Goal: Task Accomplishment & Management: Manage account settings

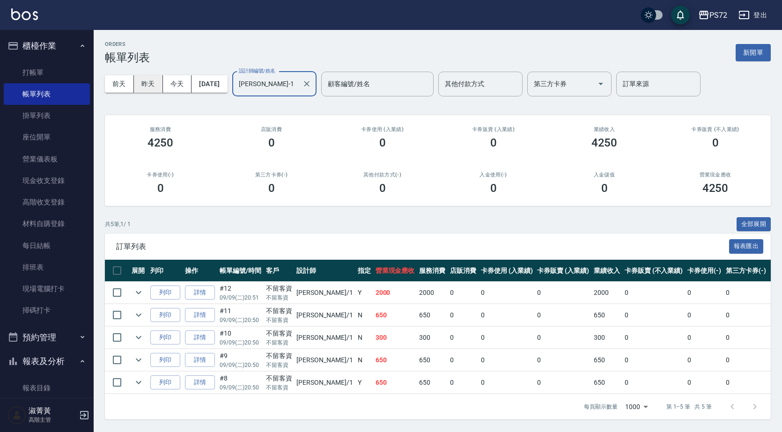
click at [149, 86] on button "昨天" at bounding box center [148, 83] width 29 height 17
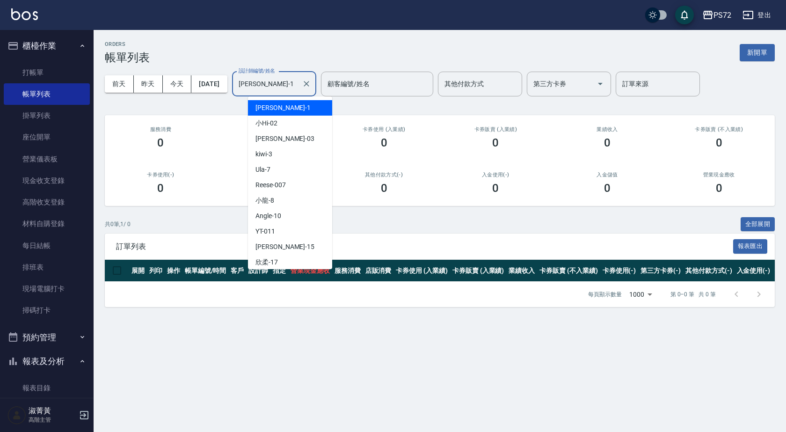
click at [291, 88] on input "[PERSON_NAME]-1" at bounding box center [267, 84] width 62 height 16
click at [294, 120] on div "小Hi -02" at bounding box center [290, 123] width 84 height 15
type input "小Hi-02"
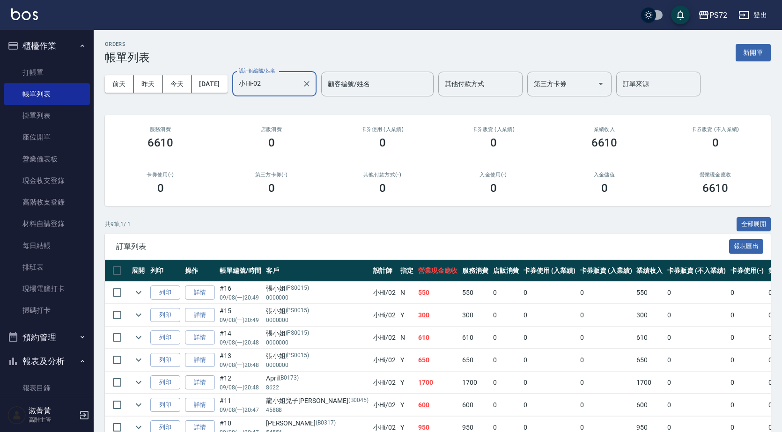
scroll to position [96, 0]
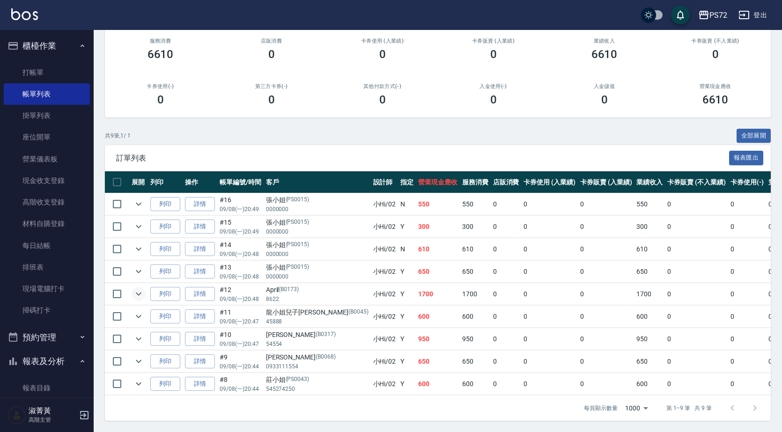
click at [137, 289] on icon "expand row" at bounding box center [138, 293] width 11 height 11
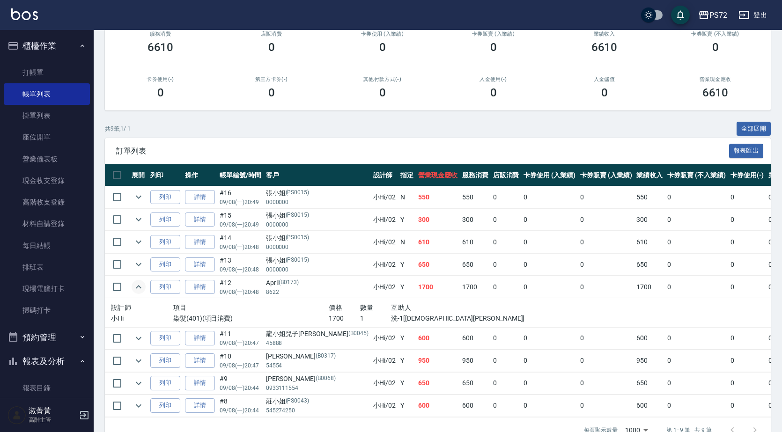
click at [141, 288] on icon "expand row" at bounding box center [139, 286] width 6 height 3
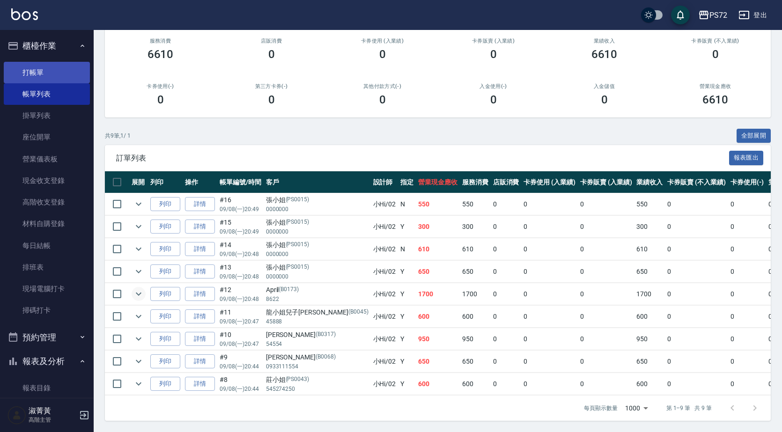
click at [49, 73] on link "打帳單" at bounding box center [47, 73] width 86 height 22
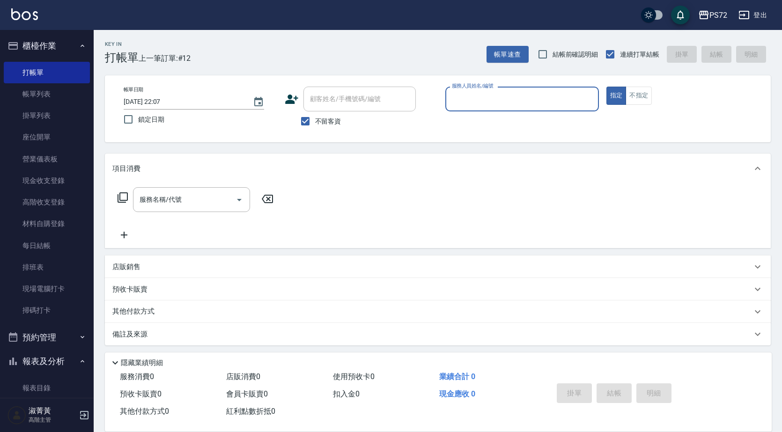
drag, startPoint x: 321, startPoint y: 125, endPoint x: 320, endPoint y: 121, distance: 4.7
click at [320, 124] on span "不留客資" at bounding box center [328, 122] width 26 height 10
click at [315, 124] on input "不留客資" at bounding box center [305, 121] width 20 height 20
checkbox input "false"
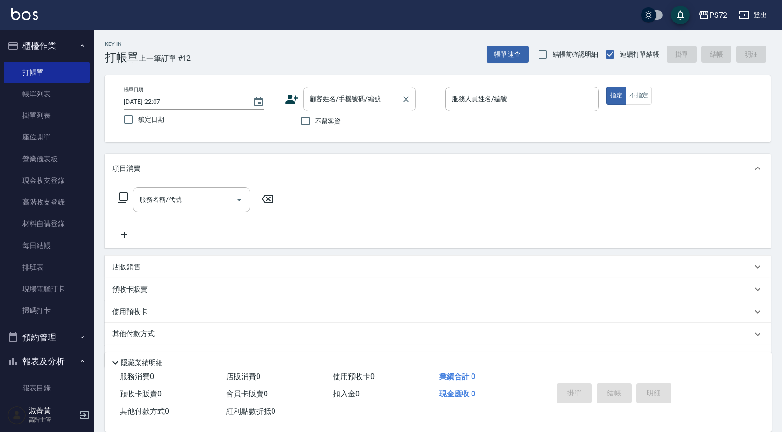
click at [345, 91] on div "顧客姓名/手機號碼/編號 顧客姓名/手機號碼/編號" at bounding box center [359, 99] width 112 height 25
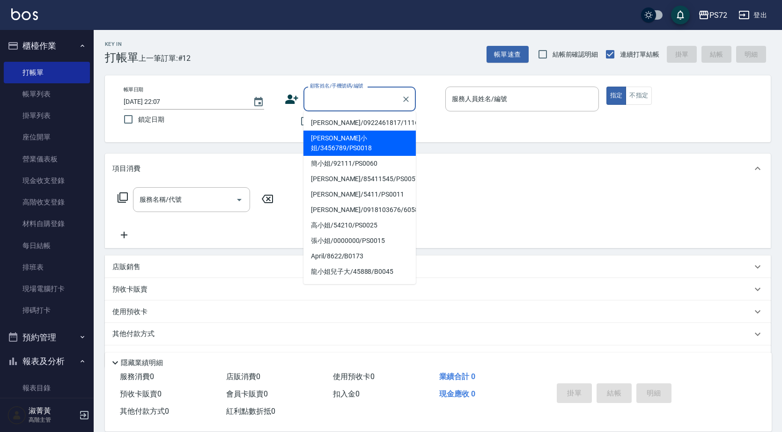
click at [347, 140] on li "[PERSON_NAME]小姐/3456789/PS0018" at bounding box center [359, 143] width 112 height 25
type input "[PERSON_NAME]小姐/3456789/PS0018"
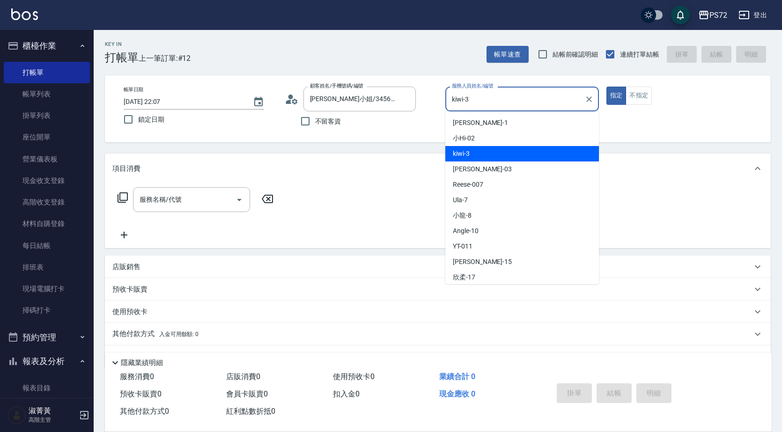
click at [492, 105] on input "kiwi-3" at bounding box center [514, 99] width 131 height 16
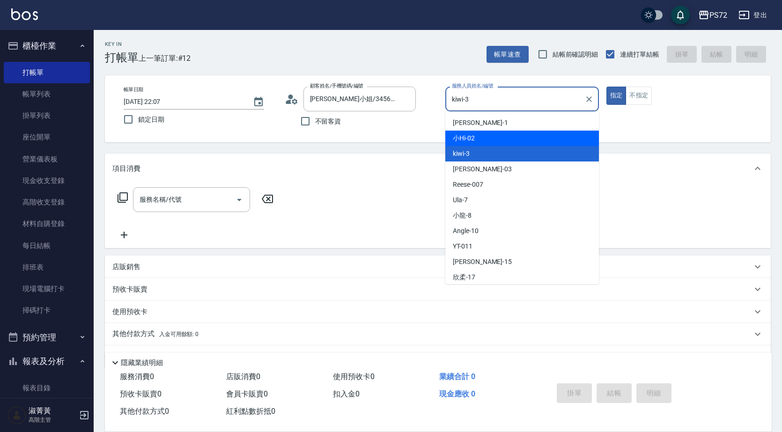
click at [486, 141] on div "小Hi -02" at bounding box center [522, 138] width 154 height 15
type input "小Hi-02"
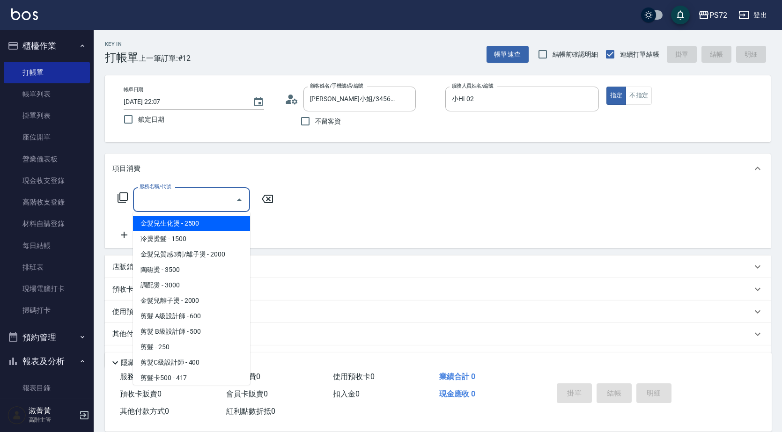
click at [152, 199] on input "服務名稱/代號" at bounding box center [184, 199] width 95 height 16
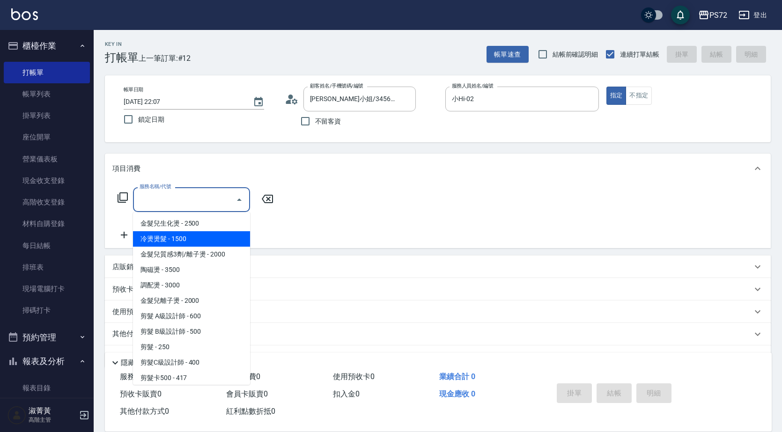
drag, startPoint x: 149, startPoint y: 242, endPoint x: 180, endPoint y: 239, distance: 31.5
click at [149, 242] on span "冷燙燙髮 - 1500" at bounding box center [191, 238] width 117 height 15
type input "冷燙燙髮(200)"
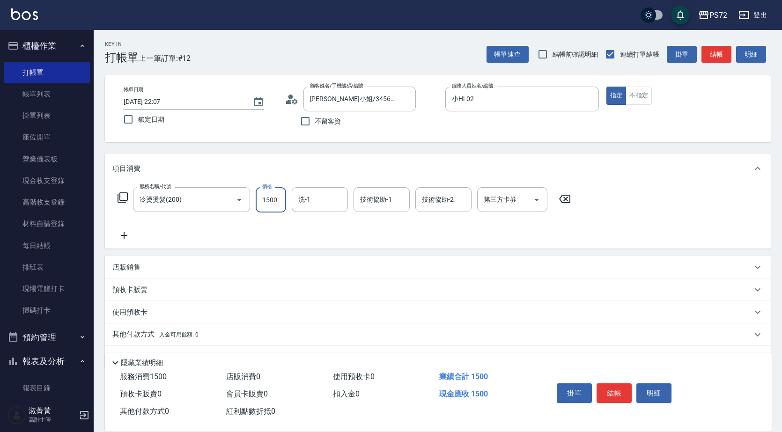
click at [271, 200] on input "1500" at bounding box center [271, 199] width 30 height 25
click at [118, 199] on icon at bounding box center [123, 197] width 10 height 10
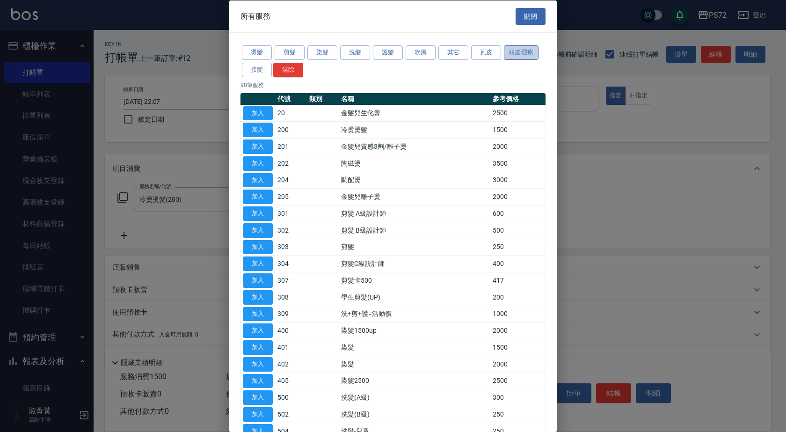
click at [509, 50] on button "頭皮理療" at bounding box center [521, 52] width 35 height 15
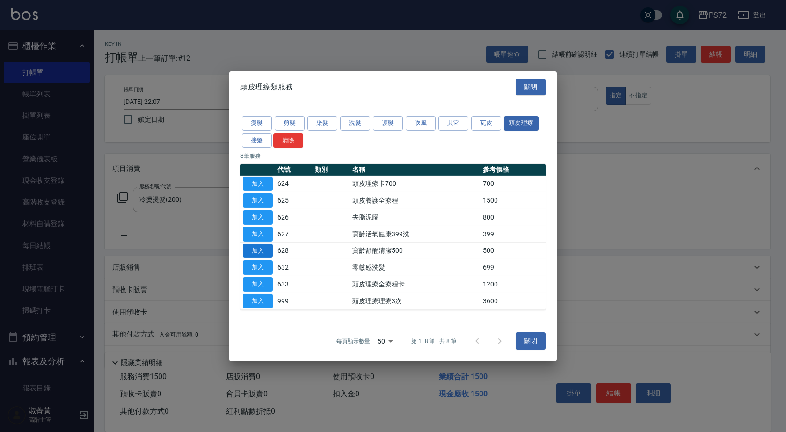
click at [271, 251] on button "加入" at bounding box center [258, 250] width 30 height 15
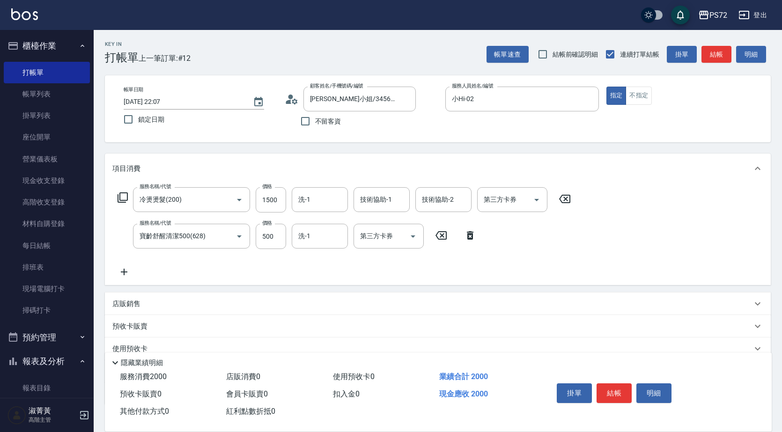
drag, startPoint x: 569, startPoint y: 197, endPoint x: 428, endPoint y: 212, distance: 141.2
click at [566, 196] on icon at bounding box center [564, 198] width 23 height 11
click at [271, 232] on input "500" at bounding box center [271, 235] width 30 height 25
click at [169, 208] on div "服務名稱/代號" at bounding box center [191, 199] width 117 height 25
type input "600"
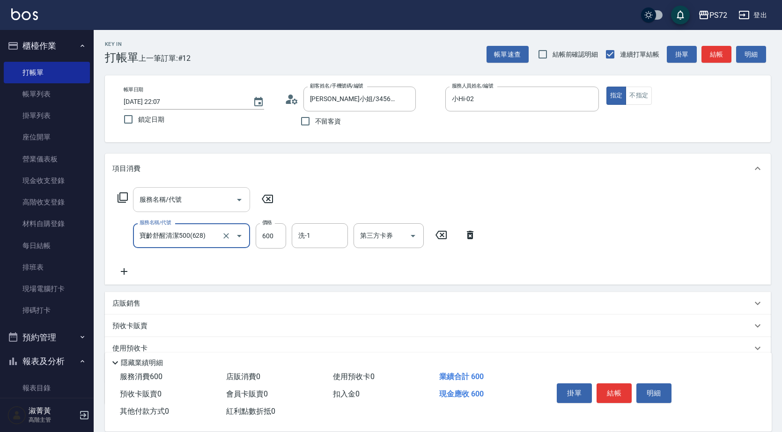
click at [169, 204] on input "服務名稱/代號" at bounding box center [184, 199] width 95 height 16
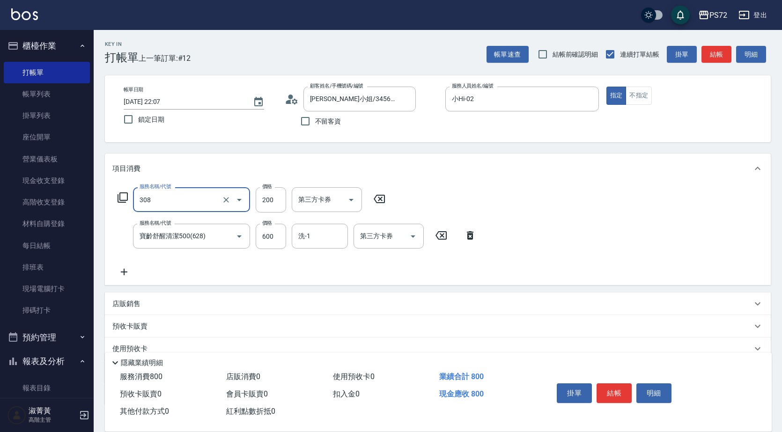
type input "學生剪髮(UP)(308)"
click at [278, 204] on input "200" at bounding box center [271, 199] width 30 height 25
type input "300"
click at [432, 317] on div "預收卡販賣" at bounding box center [438, 326] width 666 height 22
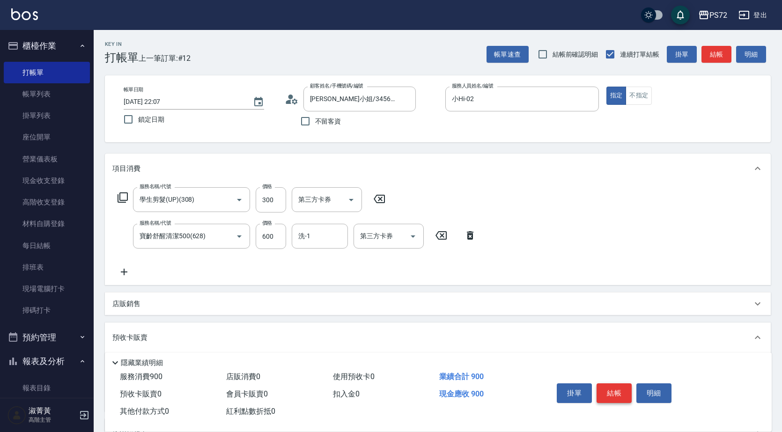
click at [617, 383] on button "結帳" at bounding box center [613, 393] width 35 height 20
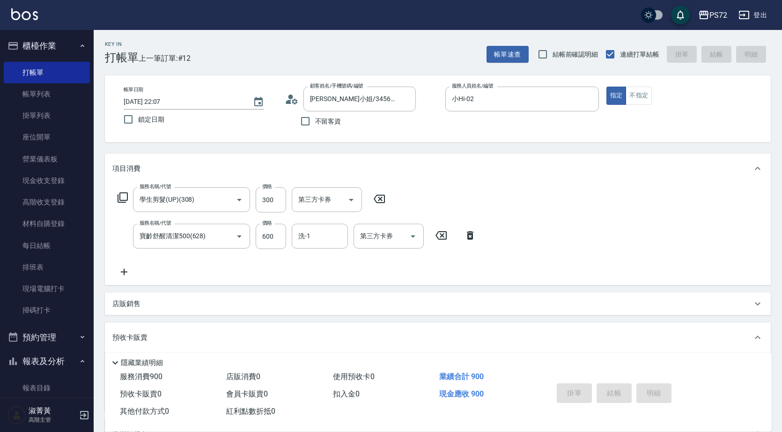
type input "[DATE] 22:08"
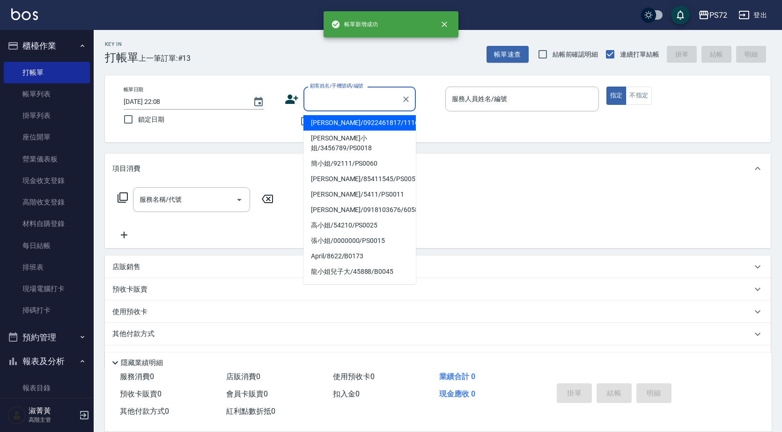
click at [337, 101] on input "顧客姓名/手機號碼/編號" at bounding box center [353, 99] width 90 height 16
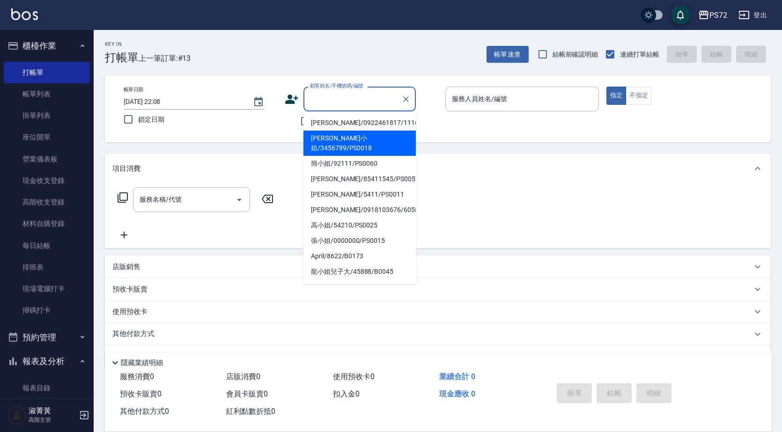
click at [348, 136] on li "[PERSON_NAME]小姐/3456789/PS0018" at bounding box center [359, 143] width 112 height 25
type input "[PERSON_NAME]小姐/3456789/PS0018"
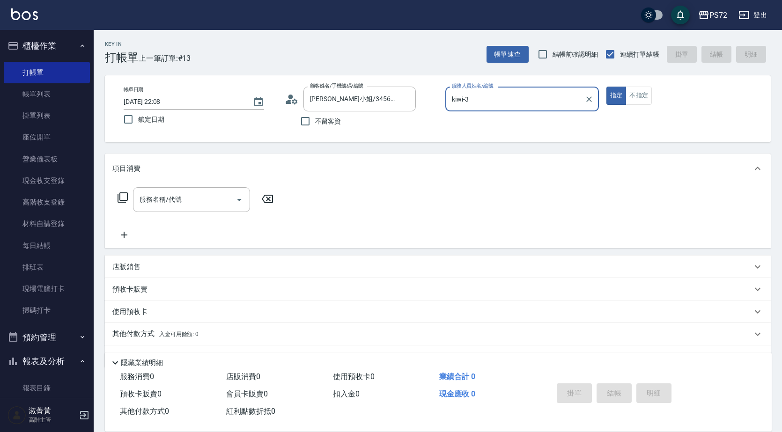
click at [467, 103] on input "kiwi-3" at bounding box center [514, 99] width 131 height 16
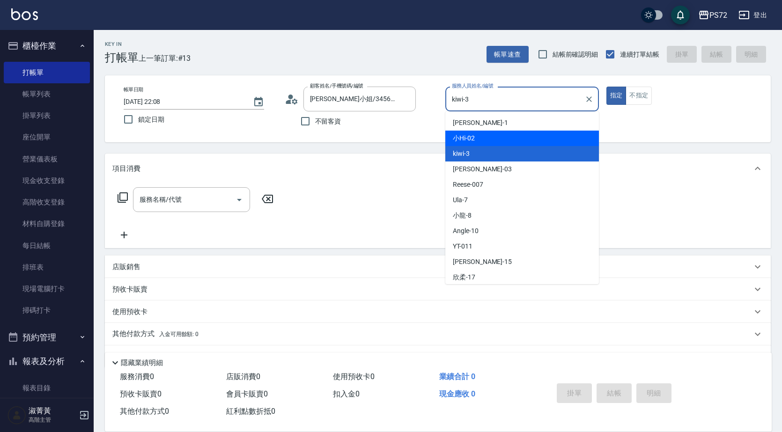
drag, startPoint x: 482, startPoint y: 134, endPoint x: 494, endPoint y: 134, distance: 12.6
click at [485, 135] on div "小Hi -02" at bounding box center [522, 138] width 154 height 15
type input "小Hi-02"
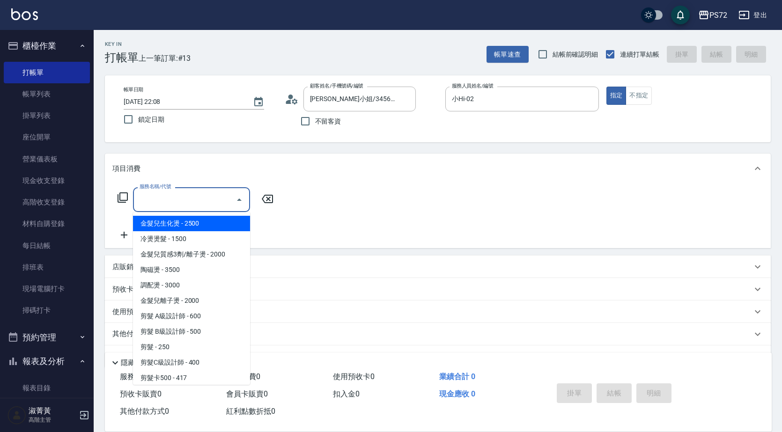
click at [189, 204] on input "服務名稱/代號" at bounding box center [184, 199] width 95 height 16
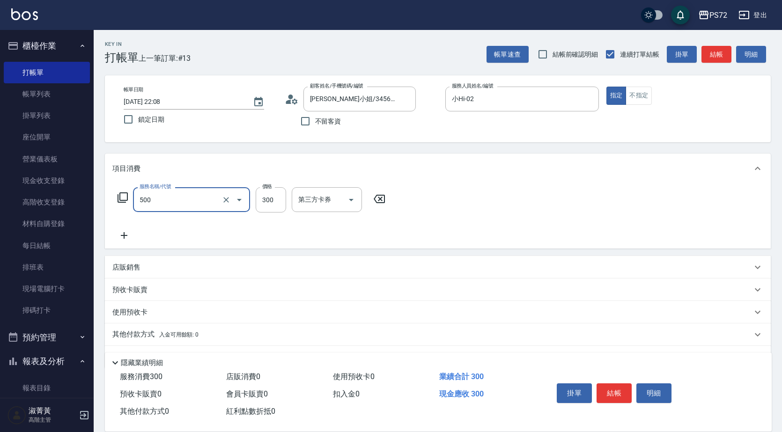
type input "洗髮(A級)(500)"
type input "250"
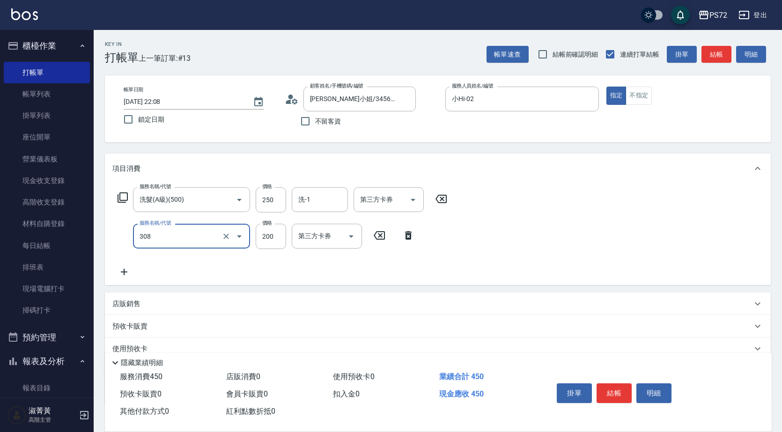
type input "學生剪髮(UP)(308)"
type input "300"
drag, startPoint x: 623, startPoint y: 389, endPoint x: 480, endPoint y: 281, distance: 178.2
click at [622, 386] on button "結帳" at bounding box center [613, 393] width 35 height 20
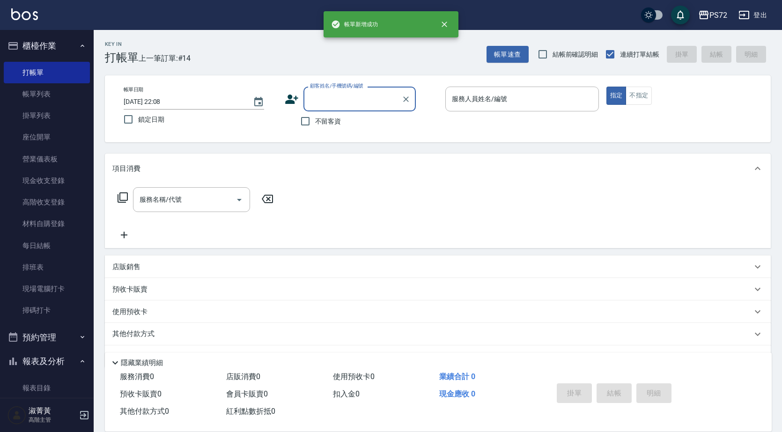
click at [338, 103] on input "顧客姓名/手機號碼/編號" at bounding box center [353, 99] width 90 height 16
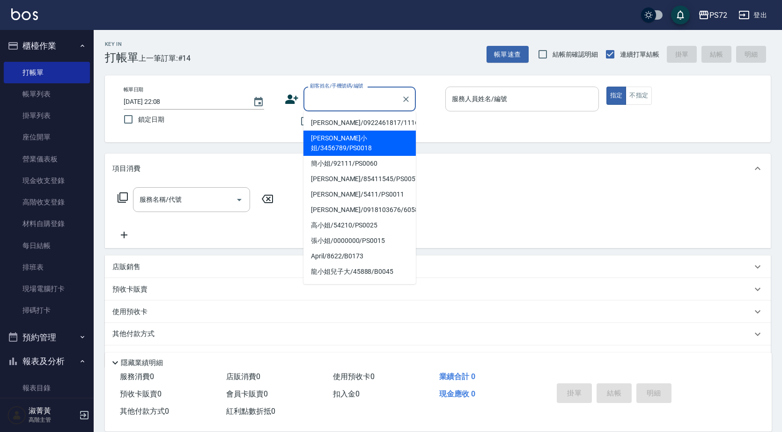
drag, startPoint x: 341, startPoint y: 139, endPoint x: 478, endPoint y: 111, distance: 140.4
click at [345, 136] on li "[PERSON_NAME]小姐/3456789/PS0018" at bounding box center [359, 143] width 112 height 25
type input "[PERSON_NAME]小姐/3456789/PS0018"
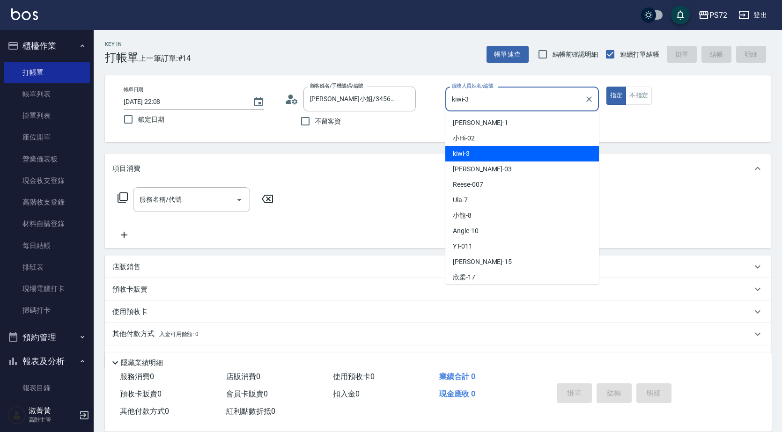
click at [485, 103] on input "kiwi-3" at bounding box center [514, 99] width 131 height 16
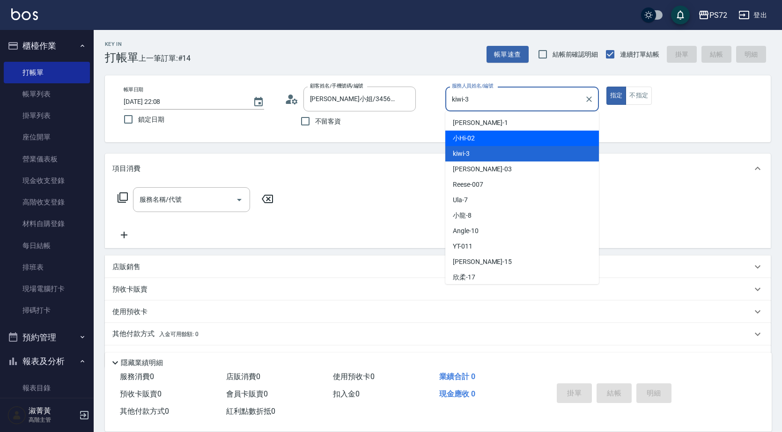
click at [486, 142] on div "小Hi -02" at bounding box center [522, 138] width 154 height 15
type input "小Hi-02"
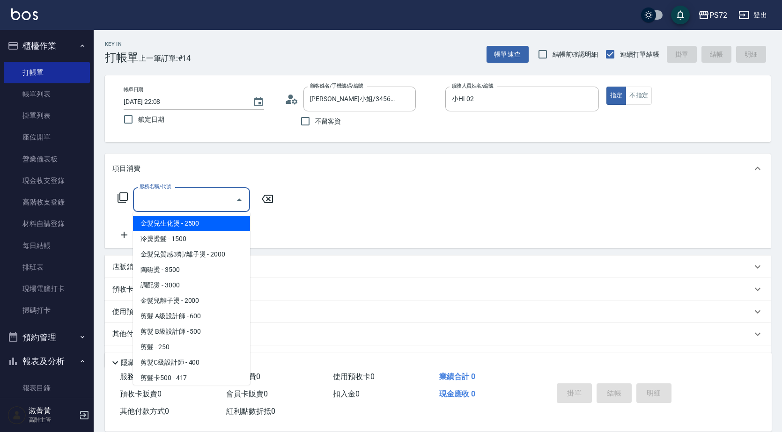
click at [164, 197] on div "服務名稱/代號 服務名稱/代號" at bounding box center [191, 199] width 117 height 25
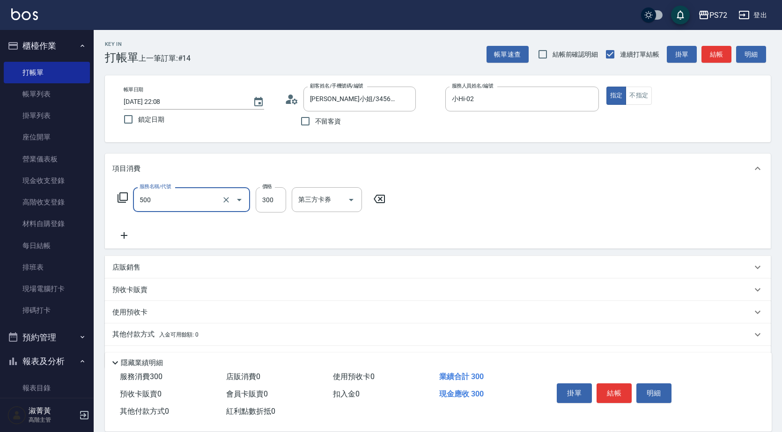
type input "洗髮(A級)(500)"
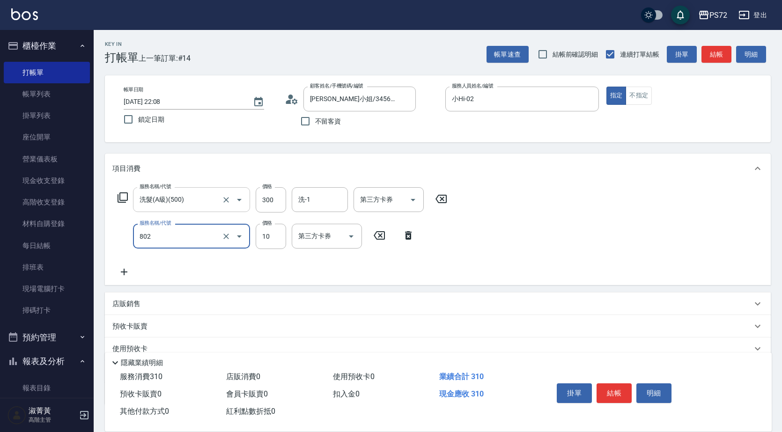
type input "潤絲(802)"
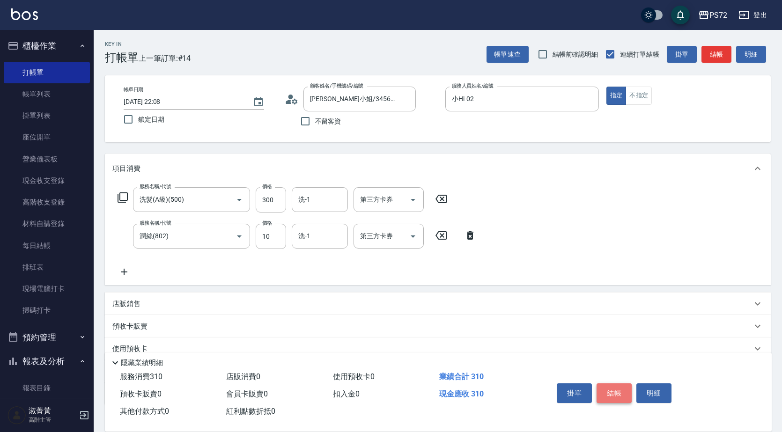
click at [615, 390] on button "結帳" at bounding box center [613, 393] width 35 height 20
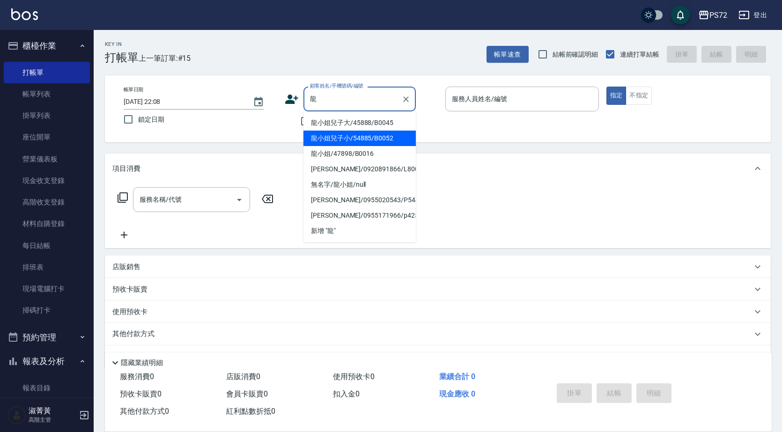
click at [346, 138] on li "龍小姐兒子小/54885/B0052" at bounding box center [359, 138] width 112 height 15
type input "龍小姐兒子小/54885/B0052"
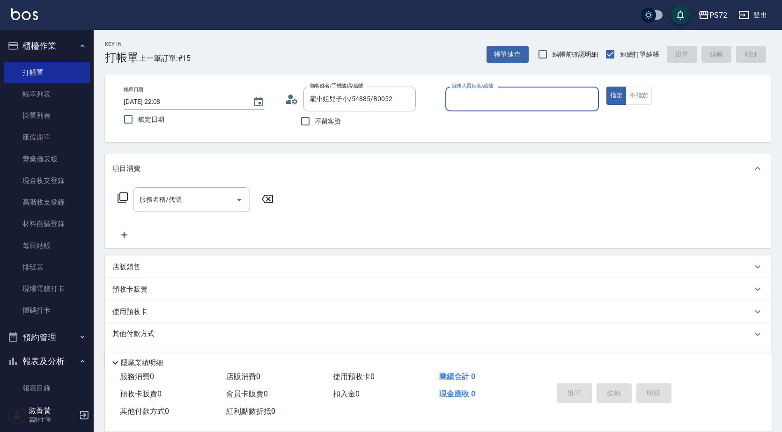
type input "小Hi-02"
click at [173, 202] on input "服務名稱/代號" at bounding box center [184, 199] width 95 height 16
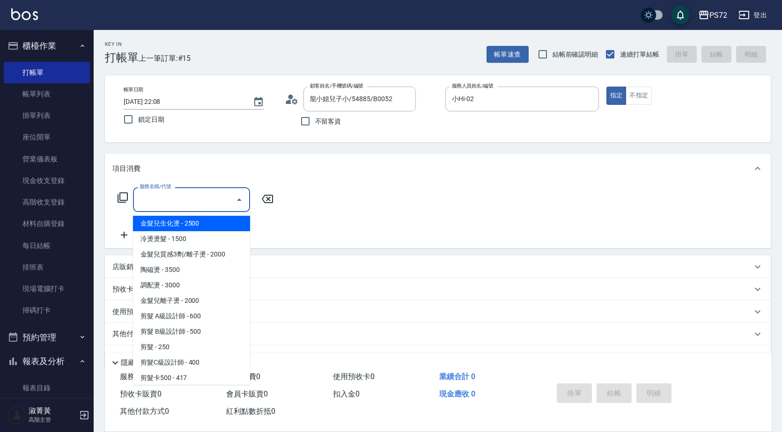
click at [196, 194] on input "服務名稱/代號" at bounding box center [184, 199] width 95 height 16
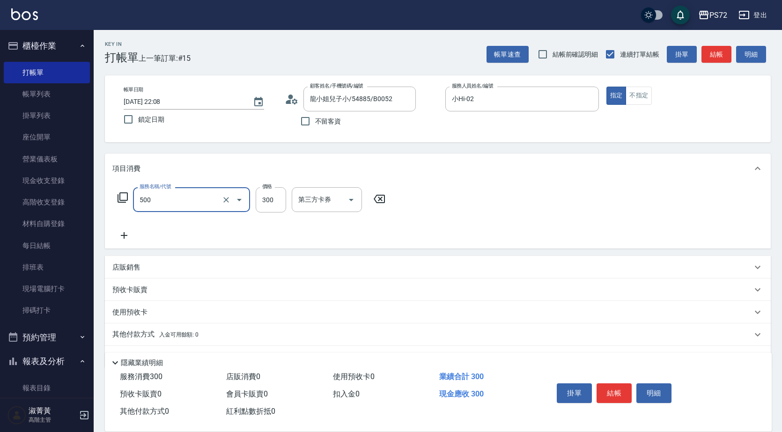
type input "洗髮(A級)(500)"
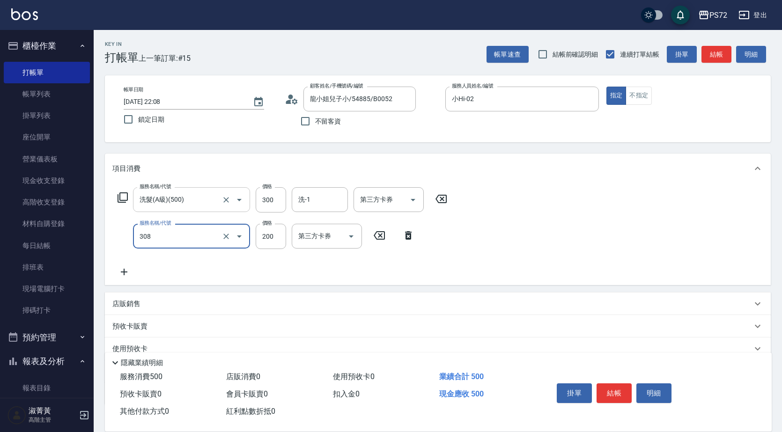
type input "學生剪髮(UP)(308)"
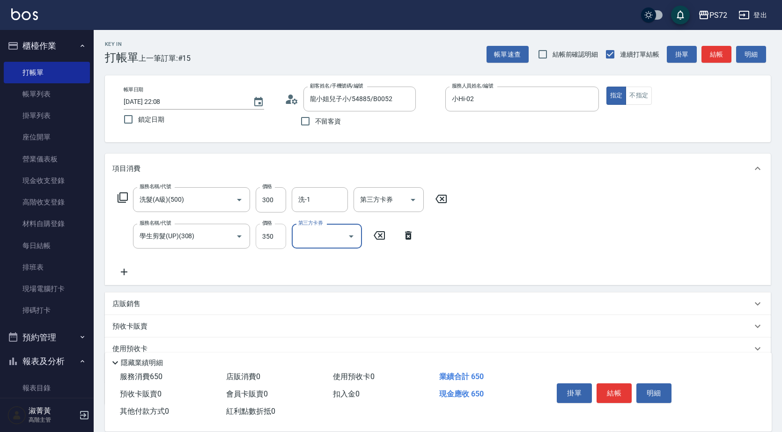
click at [285, 243] on input "350" at bounding box center [271, 236] width 30 height 25
click at [276, 239] on input "350" at bounding box center [271, 236] width 30 height 25
drag, startPoint x: 277, startPoint y: 239, endPoint x: 275, endPoint y: 245, distance: 5.9
click at [275, 245] on input "350" at bounding box center [271, 236] width 30 height 25
type input "300"
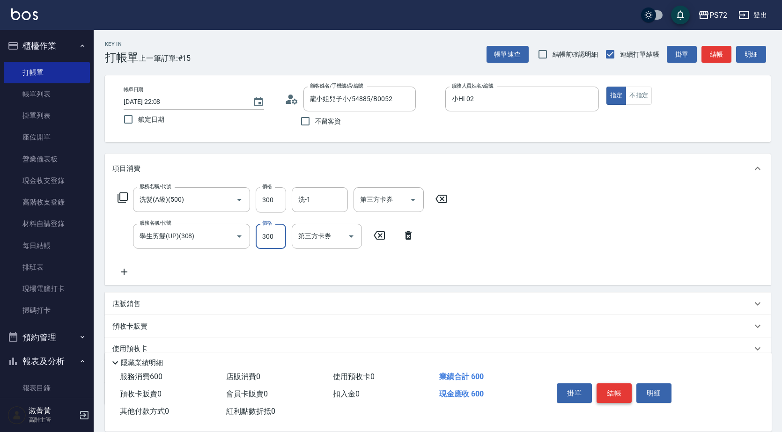
click at [613, 385] on button "結帳" at bounding box center [613, 393] width 35 height 20
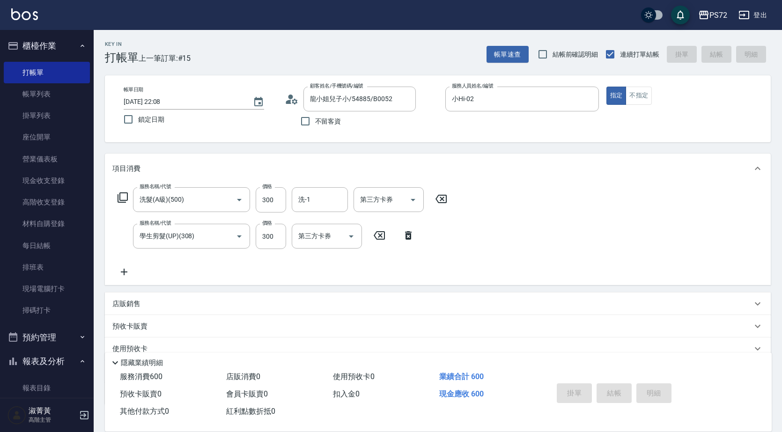
type input "[DATE] 22:09"
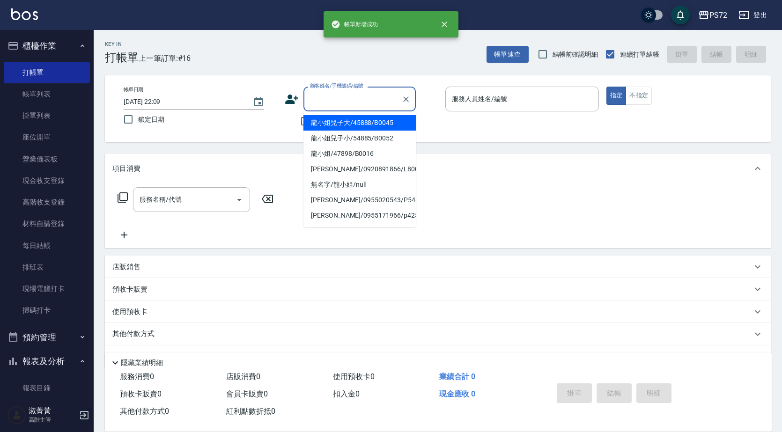
click at [348, 103] on input "顧客姓名/手機號碼/編號" at bounding box center [353, 99] width 90 height 16
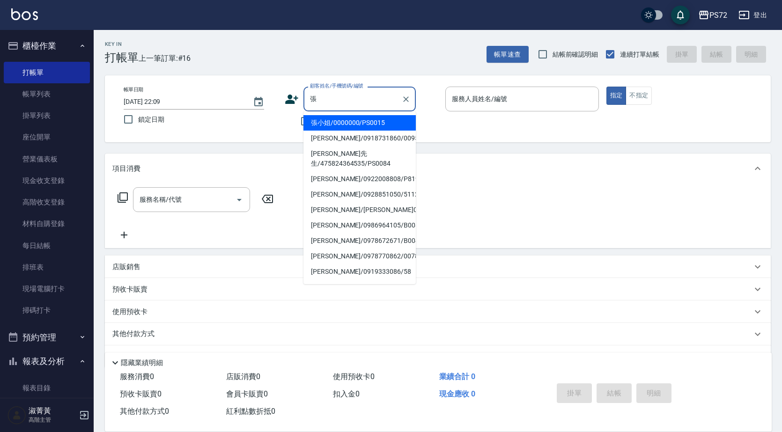
click at [365, 119] on li "張小姐/0000000/PS0015" at bounding box center [359, 122] width 112 height 15
type input "張小姐/0000000/PS0015"
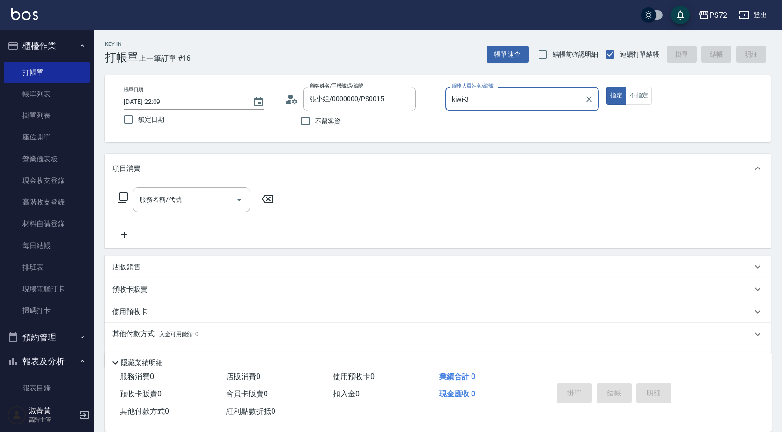
click at [457, 100] on input "kiwi-3" at bounding box center [514, 99] width 131 height 16
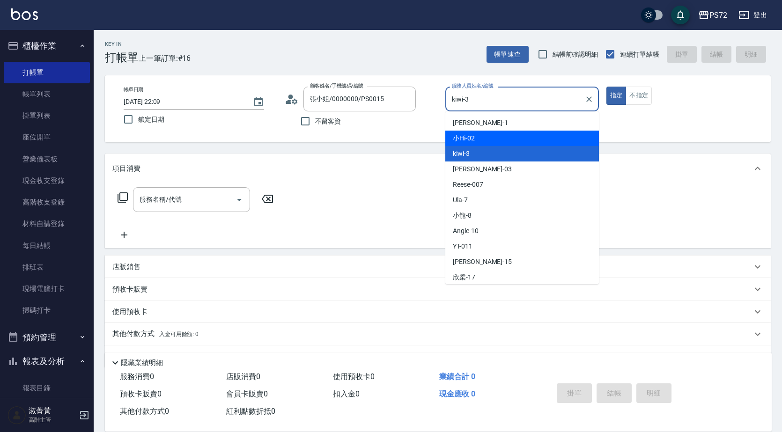
click at [477, 137] on div "小Hi -02" at bounding box center [522, 138] width 154 height 15
type input "小Hi-02"
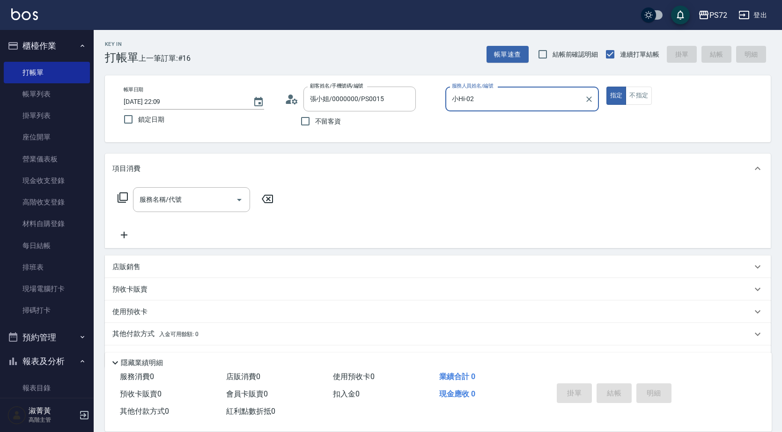
click at [126, 194] on icon at bounding box center [122, 197] width 11 height 11
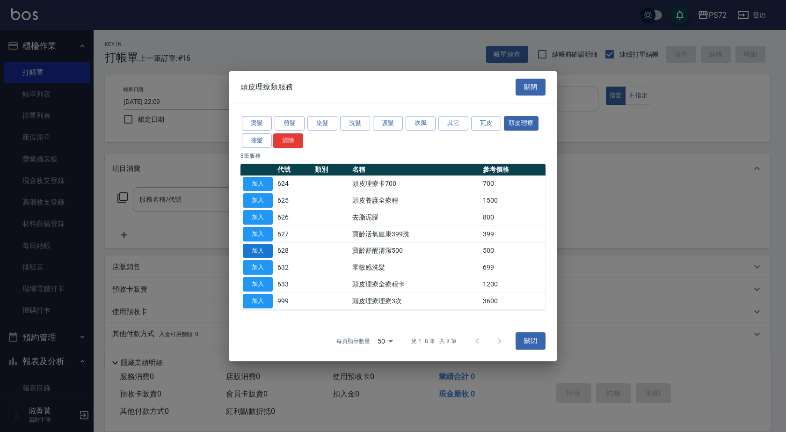
click at [258, 248] on button "加入" at bounding box center [258, 250] width 30 height 15
type input "寶齡舒醒清潔500(628)"
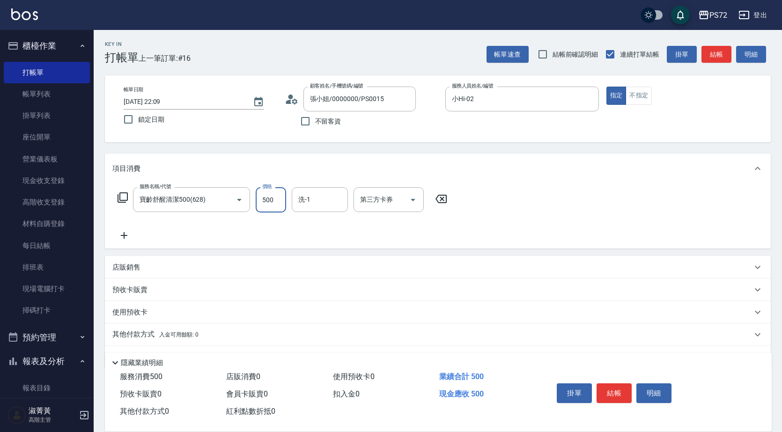
drag, startPoint x: 260, startPoint y: 202, endPoint x: 259, endPoint y: 207, distance: 4.8
click at [260, 202] on input "500" at bounding box center [271, 199] width 30 height 25
type input "600"
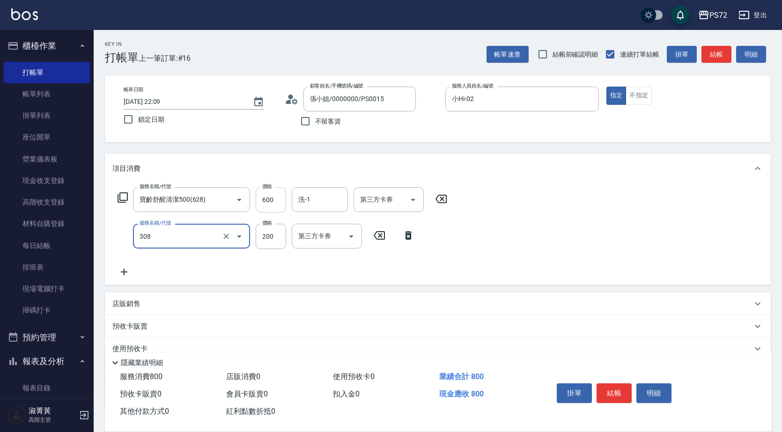
type input "學生剪髮(UP)(308)"
type input "300"
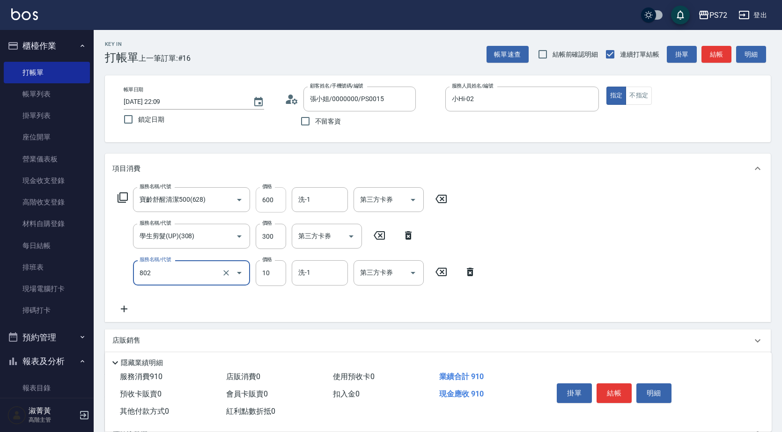
type input "潤絲(802)"
click at [603, 389] on button "結帳" at bounding box center [613, 393] width 35 height 20
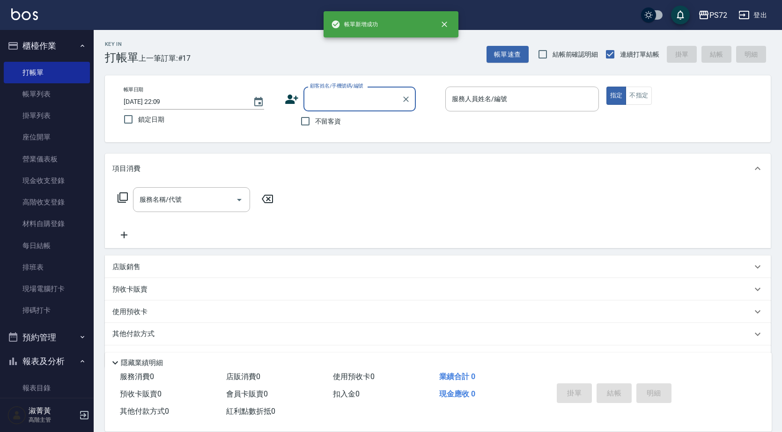
click at [319, 105] on input "顧客姓名/手機號碼/編號" at bounding box center [353, 99] width 90 height 16
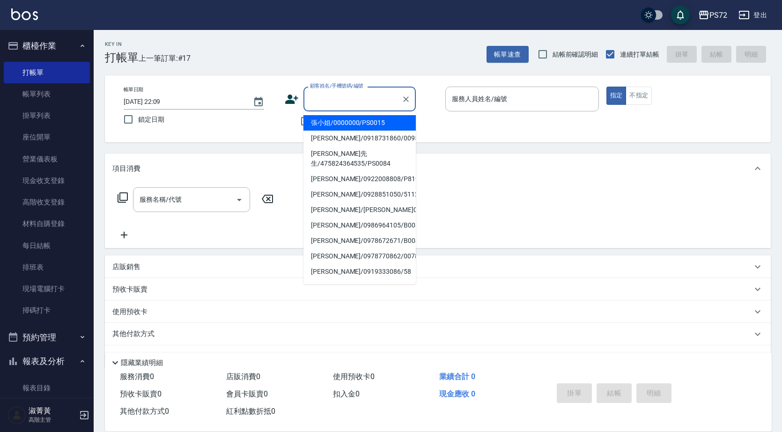
drag, startPoint x: 345, startPoint y: 121, endPoint x: 442, endPoint y: 107, distance: 98.4
click at [347, 121] on li "張小姐/0000000/PS0015" at bounding box center [359, 122] width 112 height 15
type input "張小姐/0000000/PS0015"
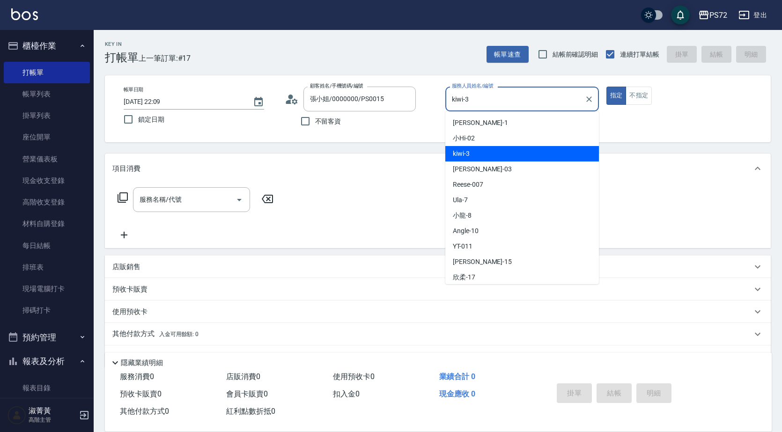
click at [468, 102] on input "kiwi-3" at bounding box center [514, 99] width 131 height 16
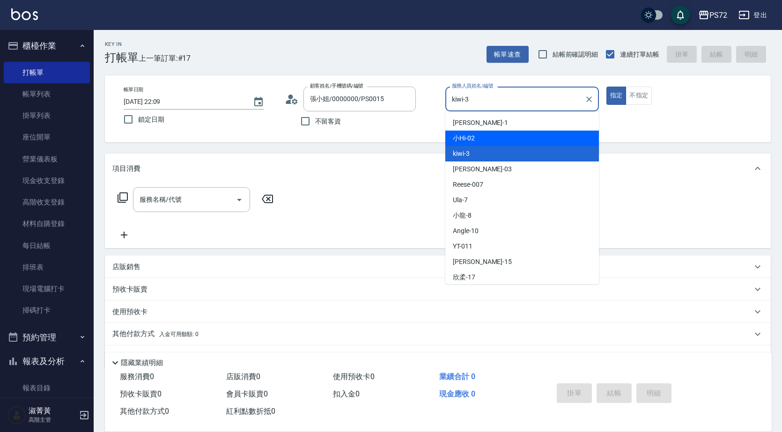
click at [480, 134] on div "小Hi -02" at bounding box center [522, 138] width 154 height 15
type input "小Hi-02"
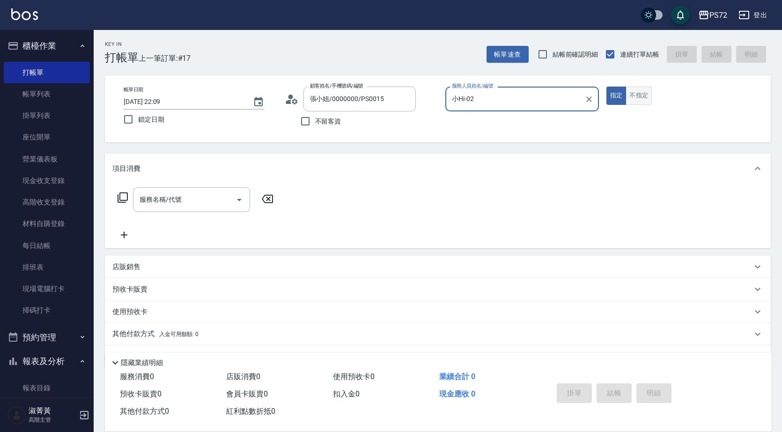
click at [631, 101] on button "不指定" at bounding box center [638, 96] width 26 height 18
click at [175, 204] on div "服務名稱/代號 服務名稱/代號" at bounding box center [191, 199] width 117 height 25
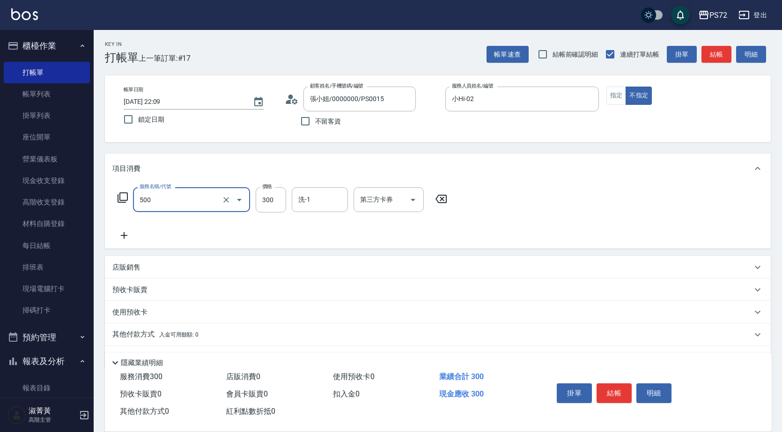
type input "洗髮(A級)(500)"
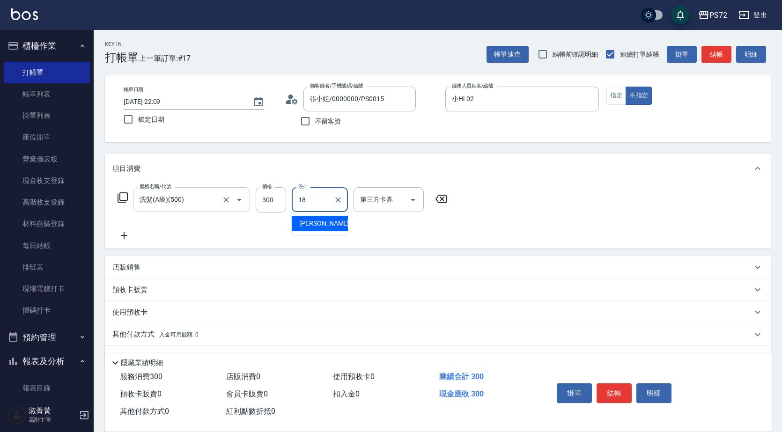
type input "[PERSON_NAME]-18"
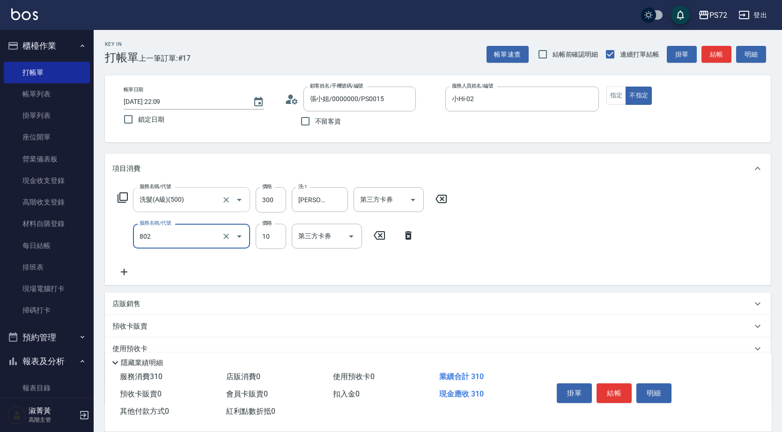
type input "潤絲(802)"
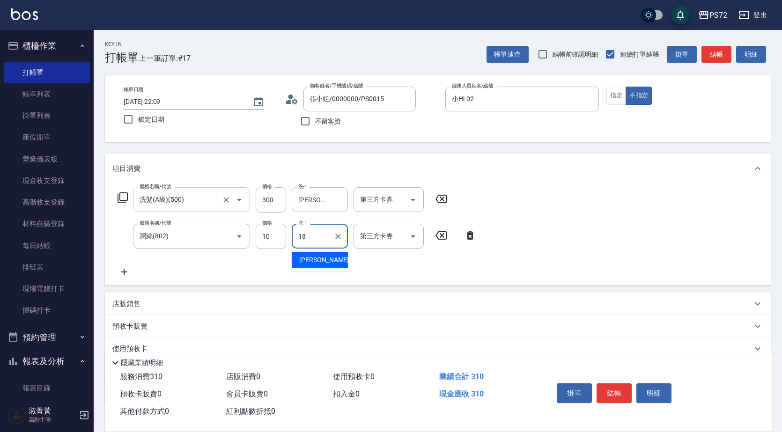
type input "[PERSON_NAME]-18"
click at [617, 390] on button "結帳" at bounding box center [613, 393] width 35 height 20
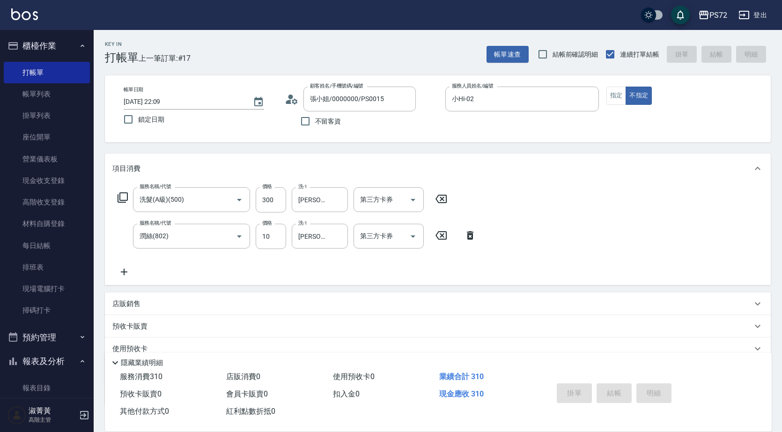
type input "[DATE] 22:10"
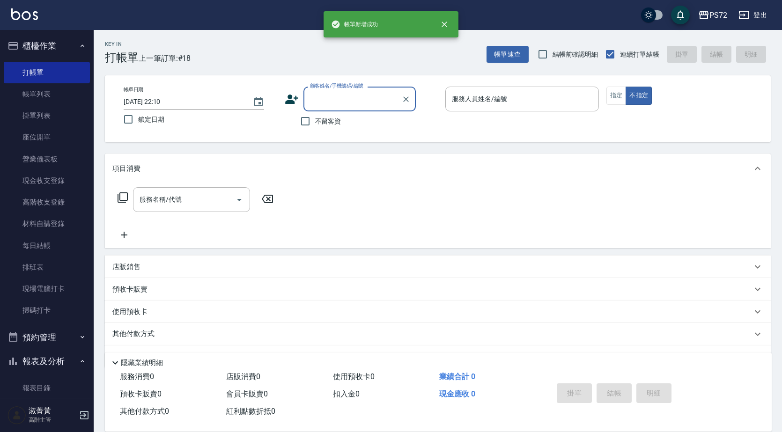
click at [383, 101] on input "顧客姓名/手機號碼/編號" at bounding box center [353, 99] width 90 height 16
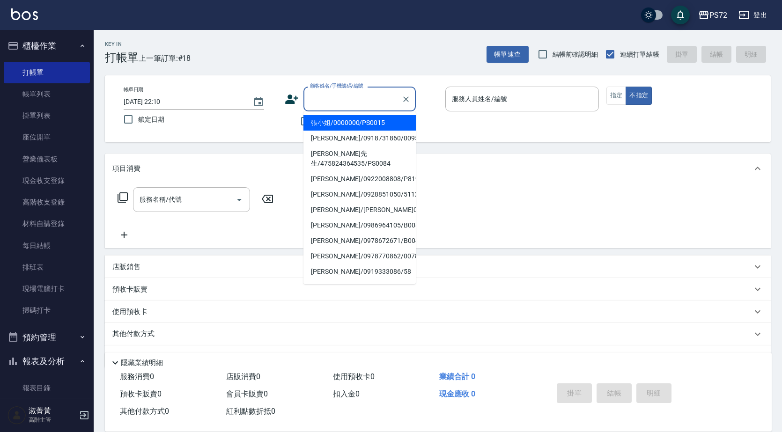
click at [371, 119] on li "張小姐/0000000/PS0015" at bounding box center [359, 122] width 112 height 15
type input "張小姐/0000000/PS0015"
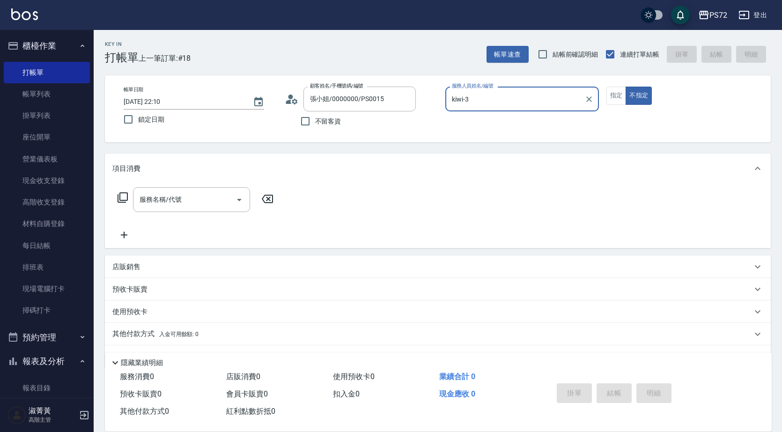
click at [472, 103] on input "kiwi-3" at bounding box center [514, 99] width 131 height 16
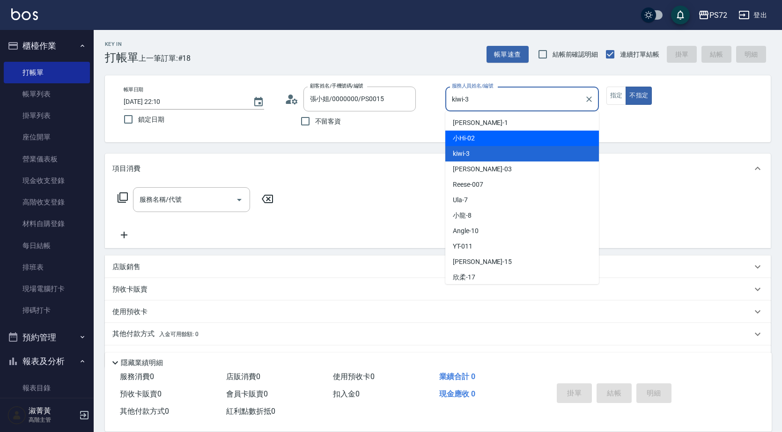
click at [474, 139] on span "小Hi -02" at bounding box center [464, 138] width 22 height 10
type input "小Hi-02"
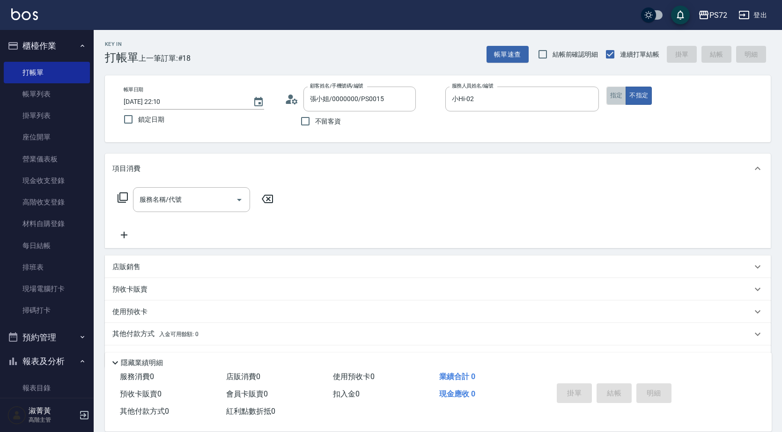
click at [620, 98] on button "指定" at bounding box center [616, 96] width 20 height 18
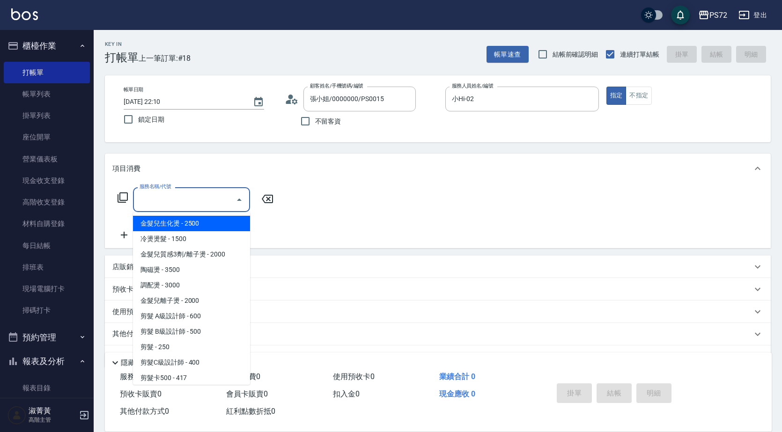
click at [162, 197] on div "服務名稱/代號 服務名稱/代號" at bounding box center [191, 199] width 117 height 25
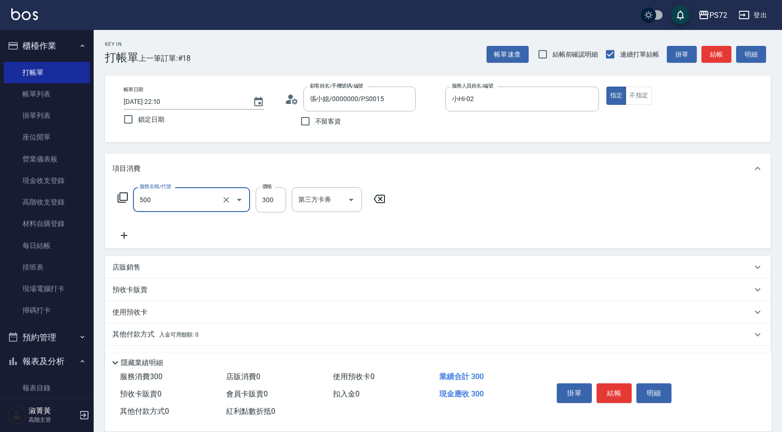
type input "洗髮(A級)(500)"
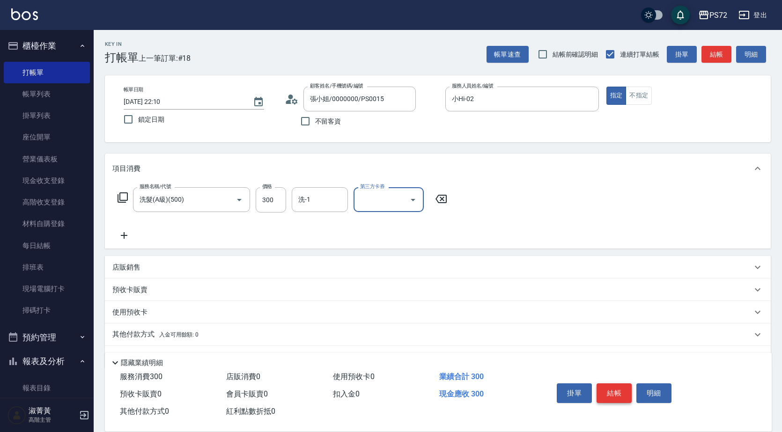
click at [620, 392] on button "結帳" at bounding box center [613, 393] width 35 height 20
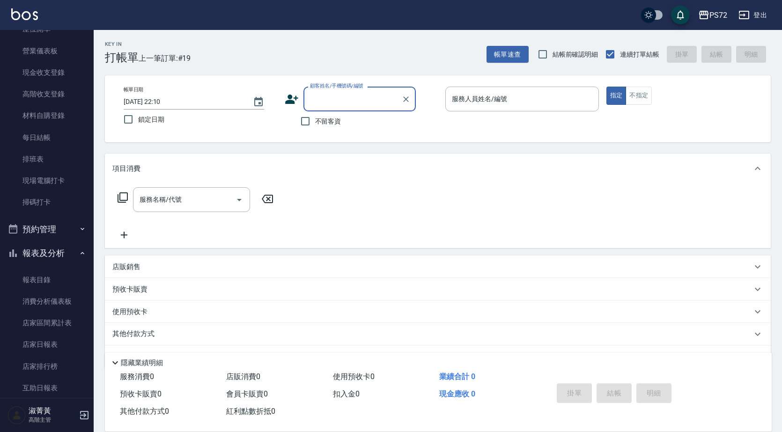
scroll to position [187, 0]
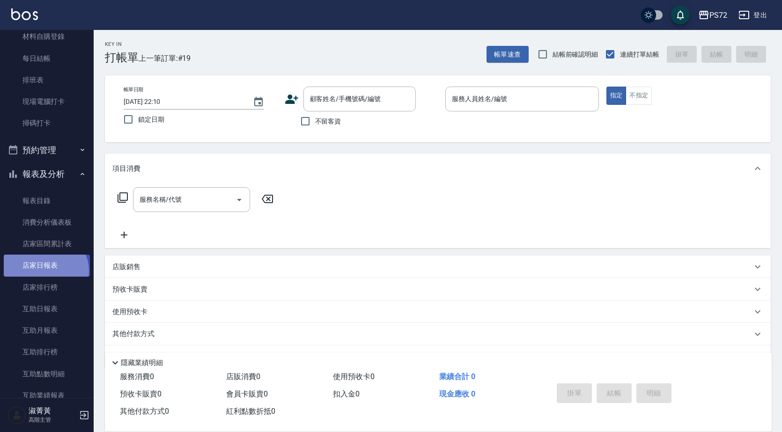
click at [44, 271] on link "店家日報表" at bounding box center [47, 266] width 86 height 22
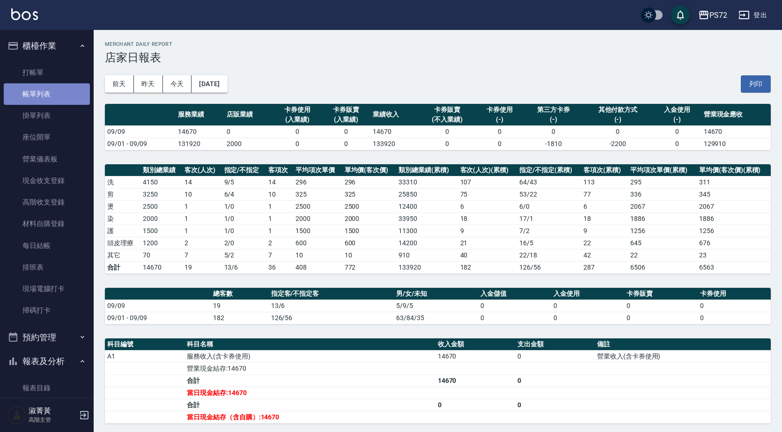
click at [54, 99] on link "帳單列表" at bounding box center [47, 94] width 86 height 22
click at [53, 99] on link "帳單列表" at bounding box center [47, 94] width 86 height 22
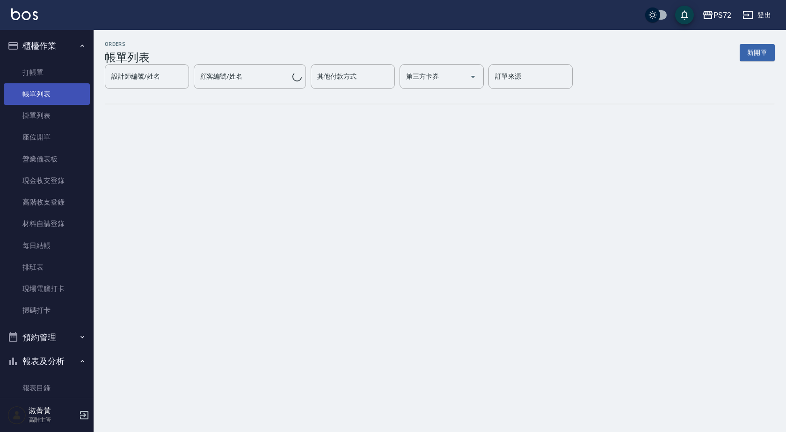
click at [58, 91] on link "帳單列表" at bounding box center [47, 94] width 86 height 22
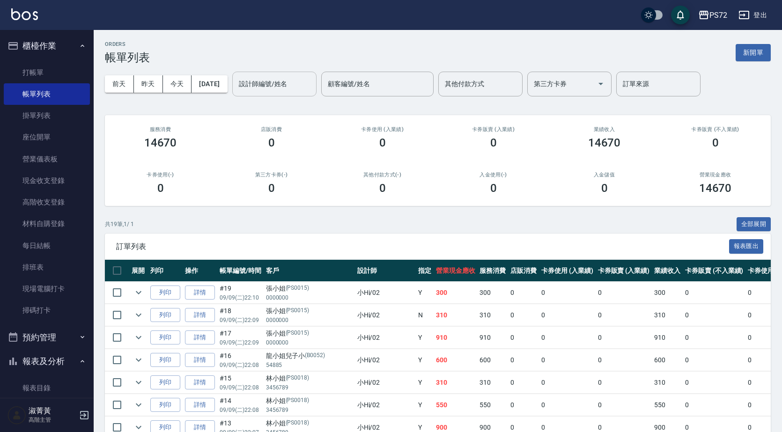
click at [304, 85] on input "設計師編號/姓名" at bounding box center [274, 84] width 76 height 16
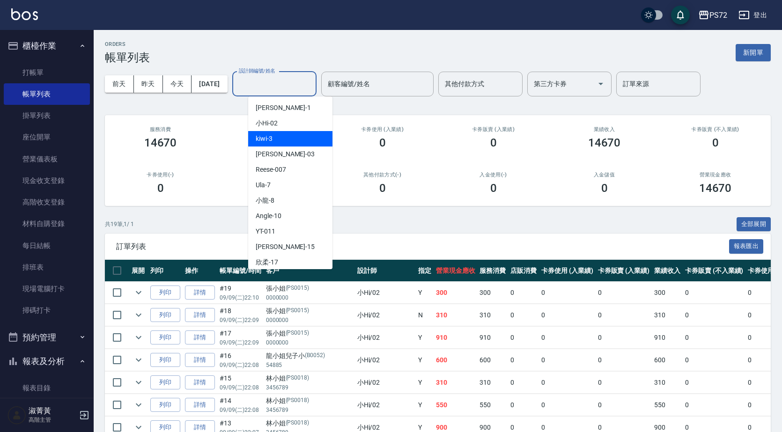
click at [293, 136] on div "kiwi -3" at bounding box center [290, 138] width 84 height 15
type input "kiwi-3"
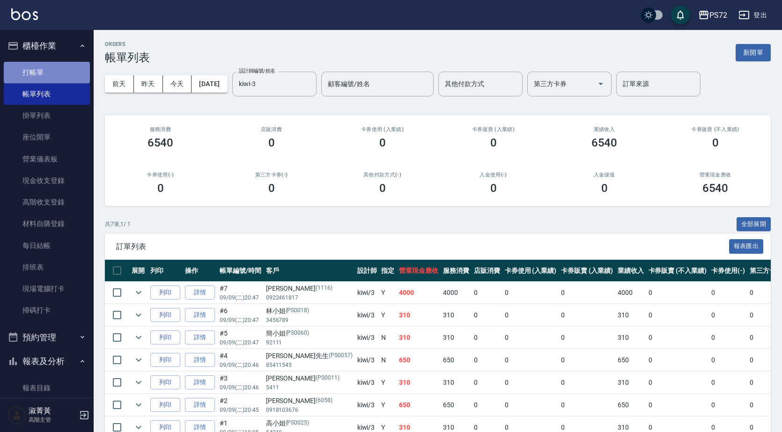
click at [50, 71] on link "打帳單" at bounding box center [47, 73] width 86 height 22
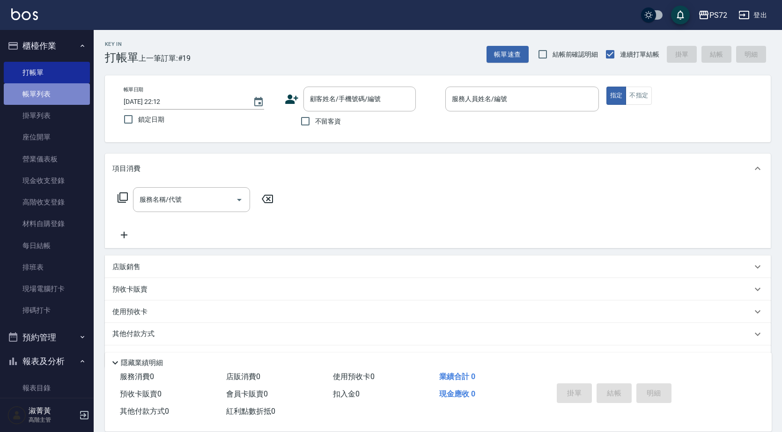
drag, startPoint x: 50, startPoint y: 88, endPoint x: 59, endPoint y: 92, distance: 9.2
click at [50, 89] on link "帳單列表" at bounding box center [47, 94] width 86 height 22
click at [59, 92] on link "帳單列表" at bounding box center [47, 94] width 86 height 22
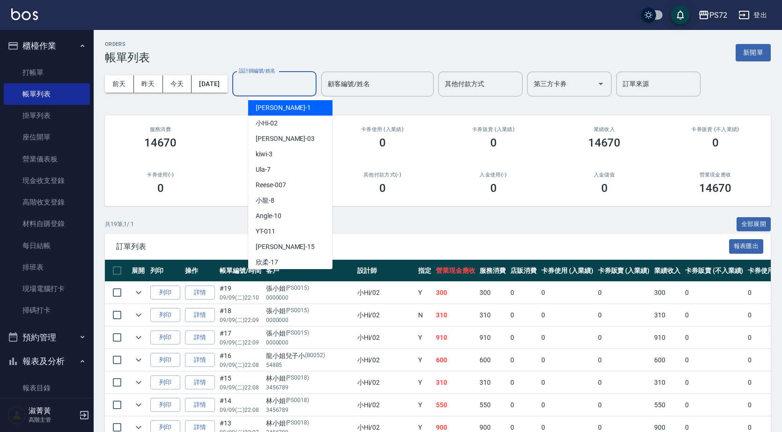
click at [297, 85] on input "設計師編號/姓名" at bounding box center [274, 84] width 76 height 16
click at [293, 110] on div "[PERSON_NAME] -1" at bounding box center [290, 107] width 84 height 15
type input "[PERSON_NAME]-1"
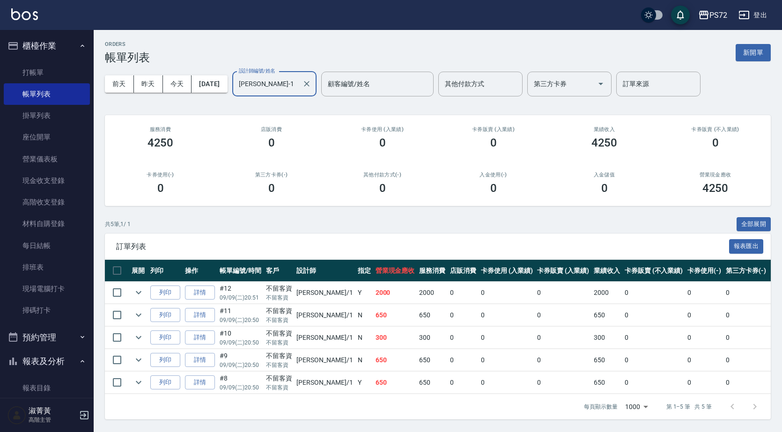
click at [130, 291] on td at bounding box center [138, 293] width 19 height 22
click at [143, 295] on icon "expand row" at bounding box center [138, 292] width 11 height 11
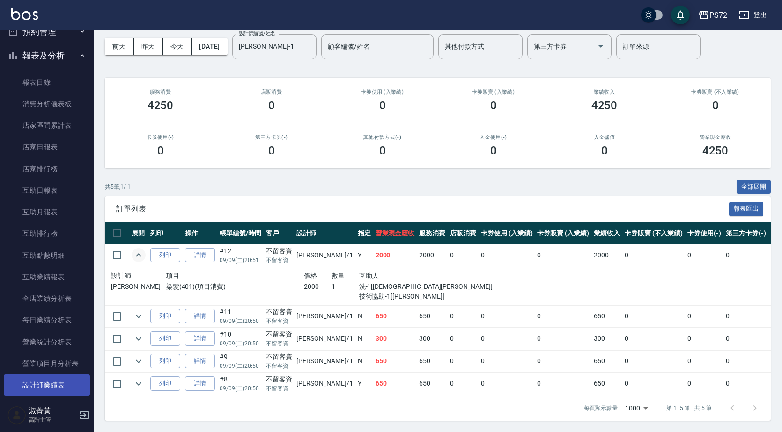
scroll to position [375, 0]
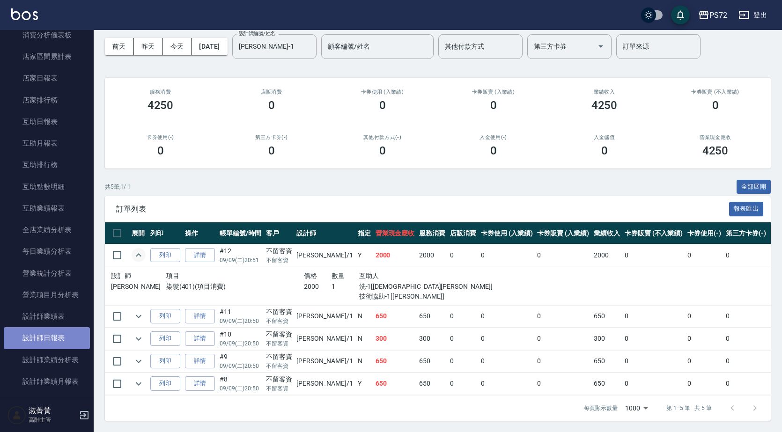
click at [60, 342] on link "設計師日報表" at bounding box center [47, 338] width 86 height 22
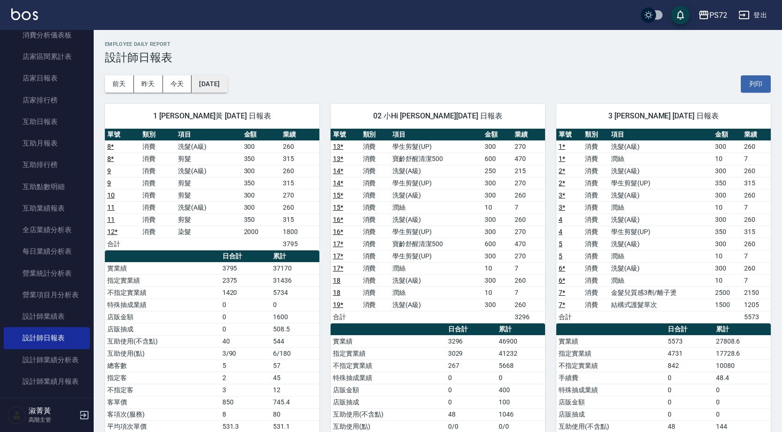
click at [227, 81] on button "[DATE]" at bounding box center [209, 83] width 36 height 17
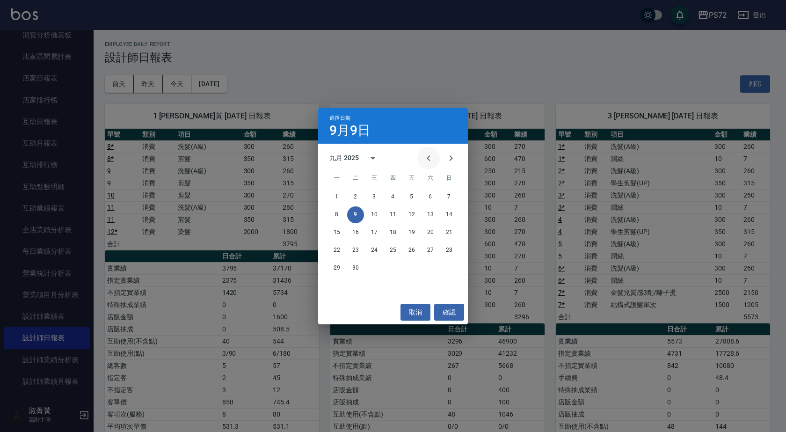
click at [429, 154] on icon "Previous month" at bounding box center [428, 158] width 11 height 11
click at [438, 214] on button "9" at bounding box center [430, 214] width 17 height 17
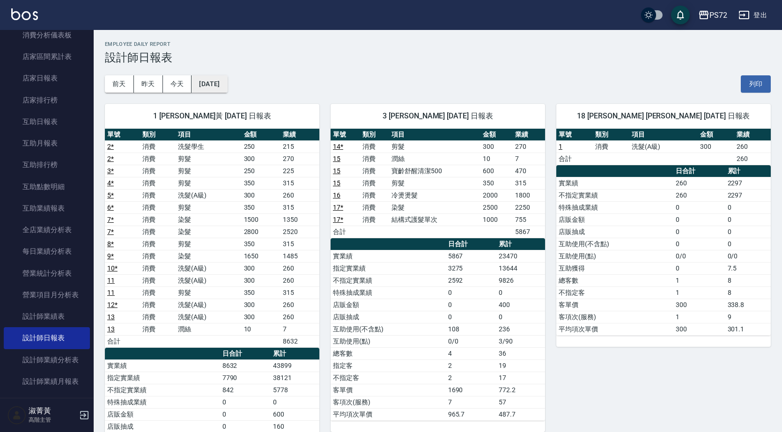
click at [227, 82] on button "[DATE]" at bounding box center [209, 83] width 36 height 17
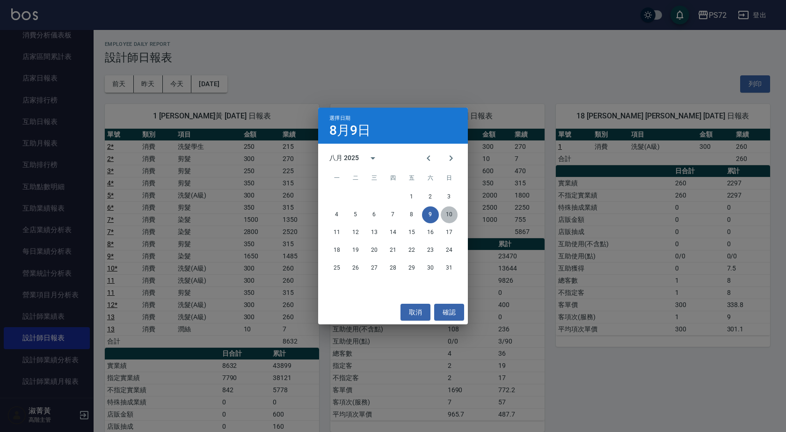
click at [449, 212] on button "10" at bounding box center [449, 214] width 17 height 17
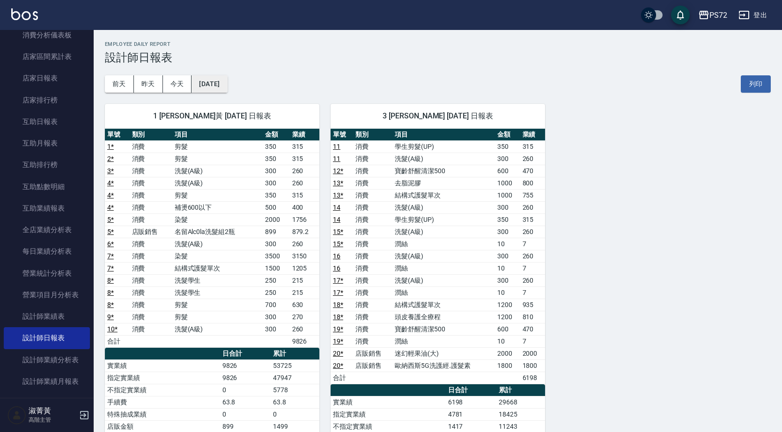
click at [227, 86] on button "[DATE]" at bounding box center [209, 83] width 36 height 17
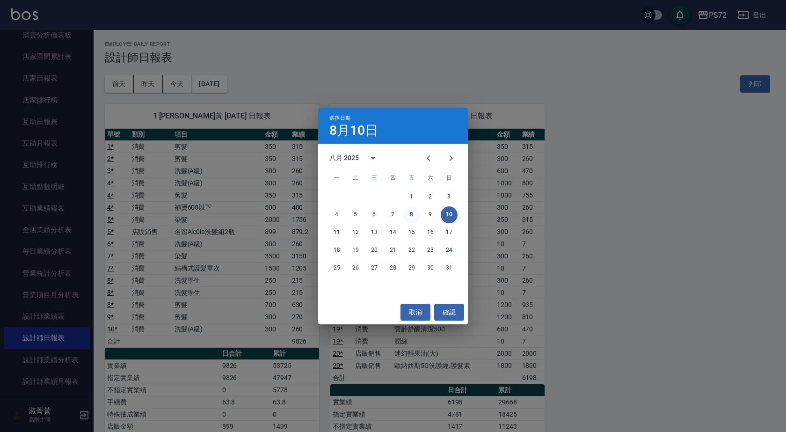
click at [410, 213] on button "8" at bounding box center [412, 214] width 17 height 17
